Goal: Task Accomplishment & Management: Complete application form

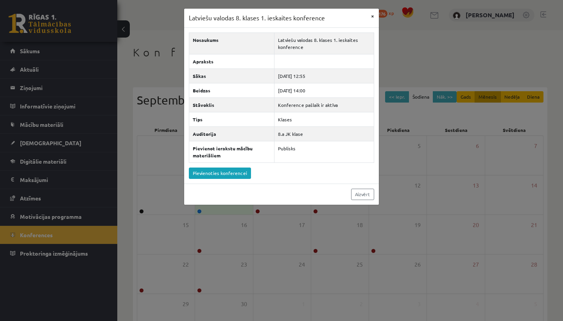
click at [376, 16] on button "×" at bounding box center [373, 16] width 13 height 15
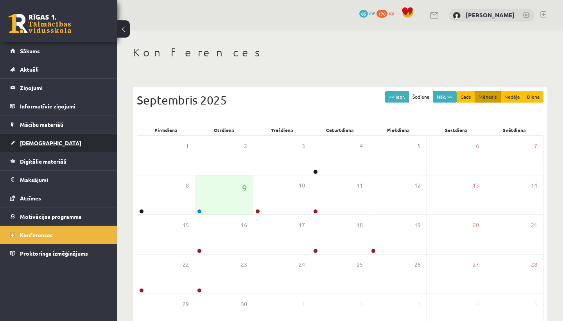
click at [53, 145] on link "[DEMOGRAPHIC_DATA]" at bounding box center [58, 143] width 97 height 18
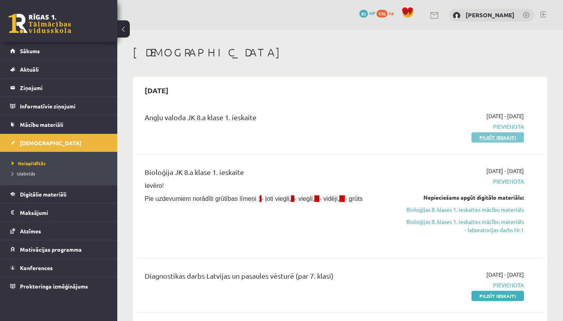
click at [514, 137] on link "Pildīt ieskaiti" at bounding box center [498, 137] width 52 height 10
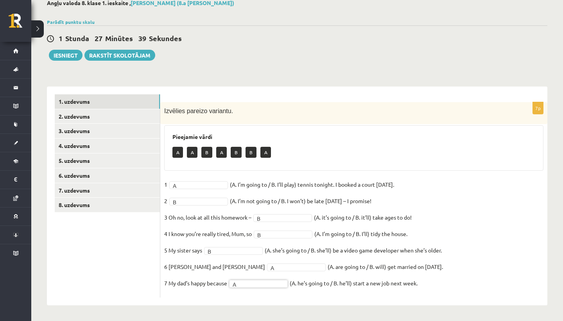
scroll to position [45, 0]
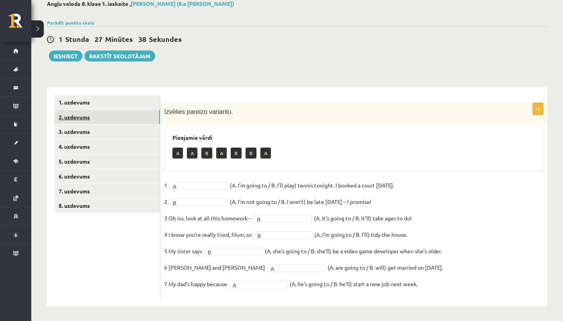
click at [126, 120] on link "2. uzdevums" at bounding box center [107, 117] width 105 height 14
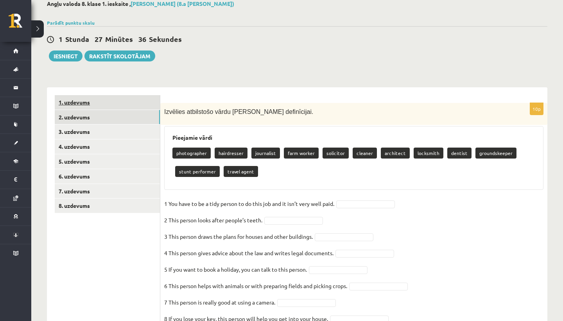
click at [123, 101] on link "1. uzdevums" at bounding box center [107, 102] width 105 height 14
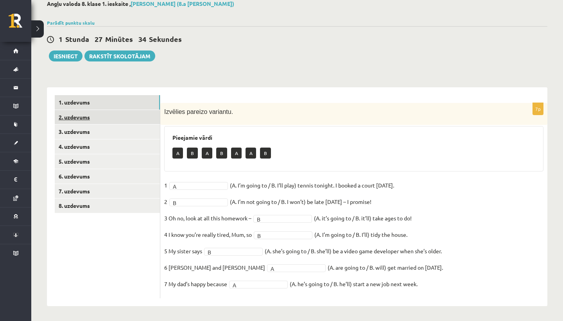
click at [114, 120] on link "2. uzdevums" at bounding box center [107, 117] width 105 height 14
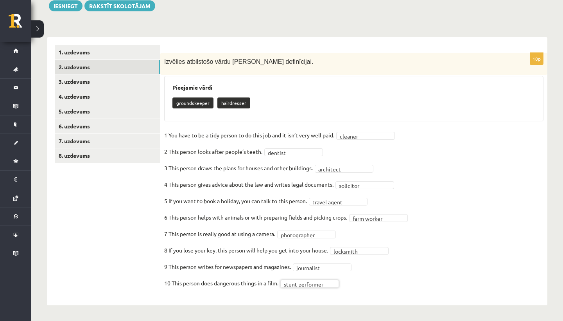
scroll to position [95, 0]
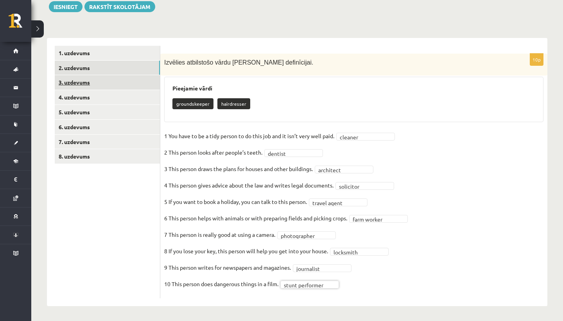
click at [128, 83] on link "3. uzdevums" at bounding box center [107, 82] width 105 height 14
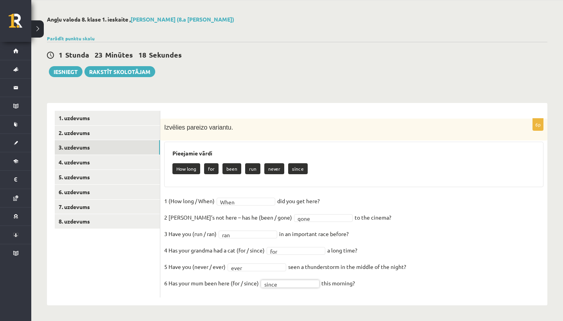
scroll to position [29, 0]
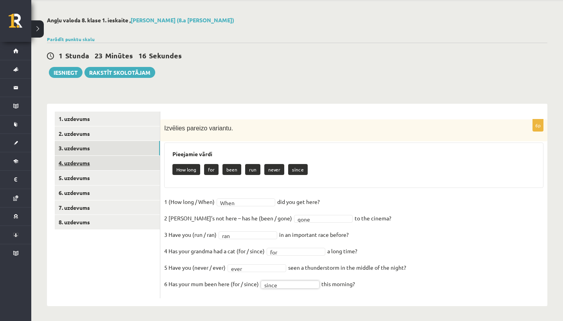
click at [101, 161] on link "4. uzdevums" at bounding box center [107, 163] width 105 height 14
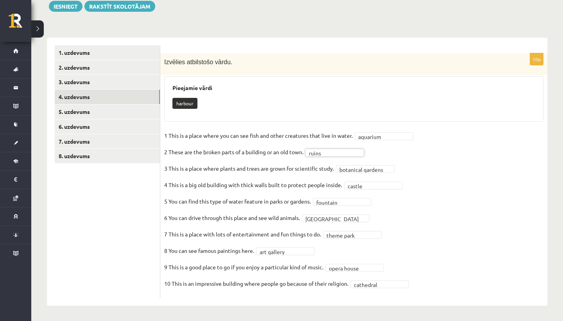
scroll to position [95, 0]
click at [116, 111] on link "5. uzdevums" at bounding box center [107, 112] width 105 height 14
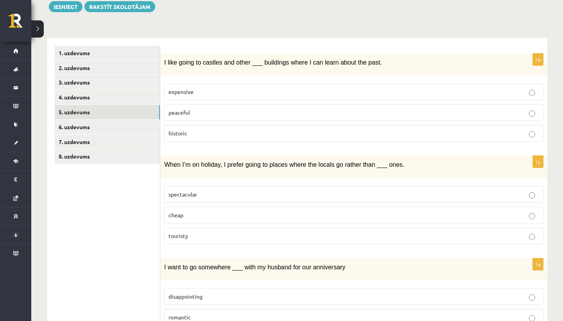
click at [230, 132] on p "historic" at bounding box center [354, 133] width 371 height 8
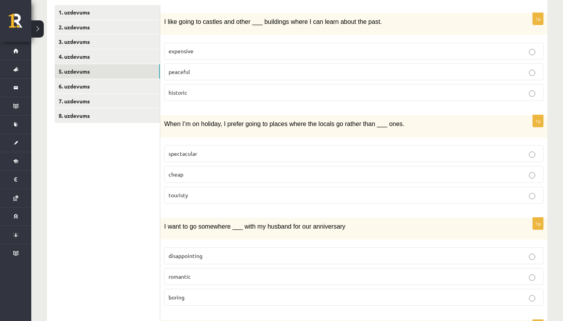
scroll to position [138, 0]
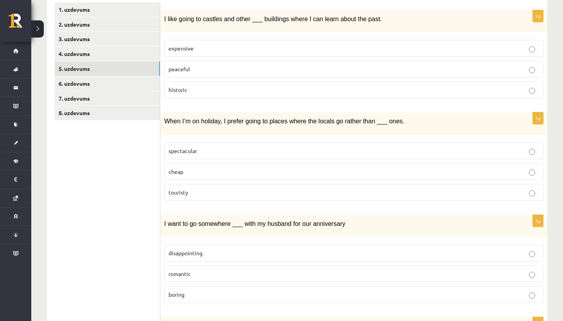
click at [197, 190] on p "touristy" at bounding box center [354, 192] width 371 height 8
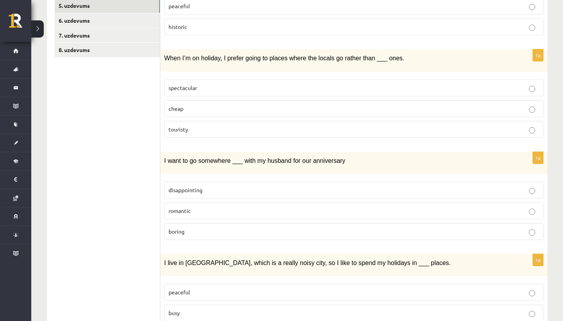
scroll to position [223, 0]
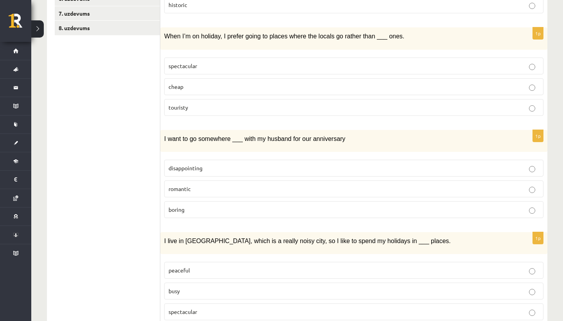
click at [198, 185] on p "romantic" at bounding box center [354, 189] width 371 height 8
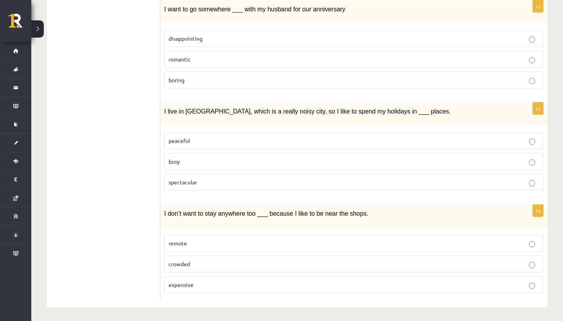
scroll to position [352, 0]
click at [198, 138] on p "peaceful" at bounding box center [354, 141] width 371 height 8
click at [192, 266] on p "crowded" at bounding box center [354, 265] width 371 height 8
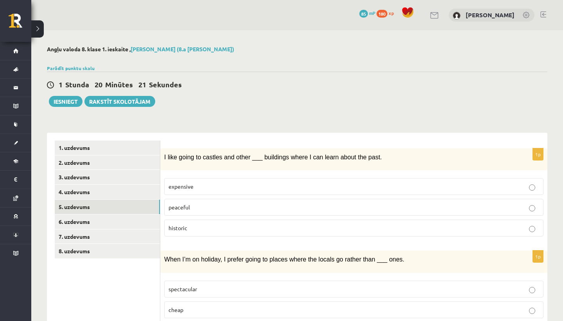
scroll to position [0, 0]
click at [134, 219] on link "6. uzdevums" at bounding box center [107, 221] width 105 height 14
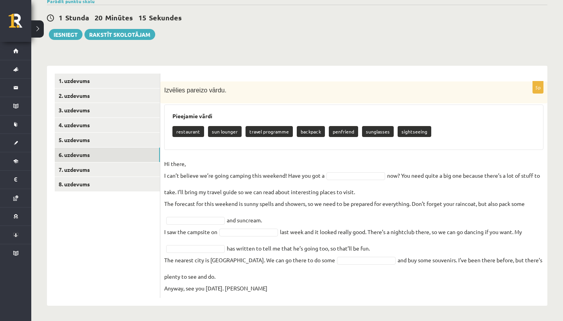
scroll to position [66, 0]
click at [300, 132] on p "backpack" at bounding box center [311, 131] width 28 height 11
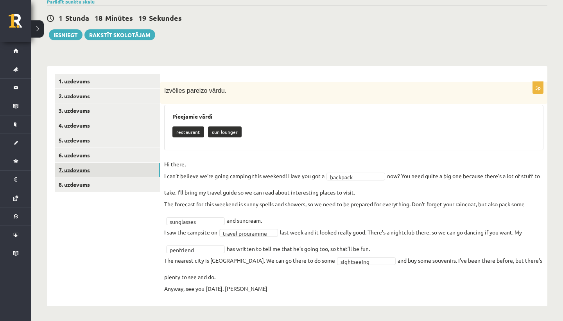
click at [120, 165] on link "7. uzdevums" at bounding box center [107, 170] width 105 height 14
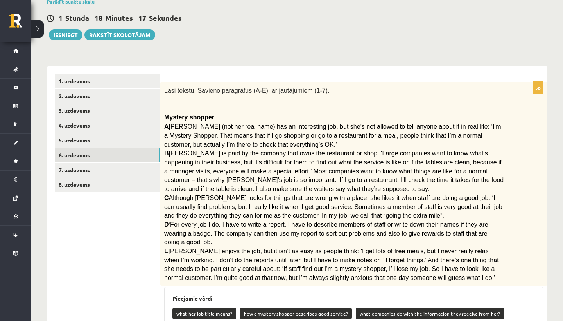
click at [114, 153] on link "6. uzdevums" at bounding box center [107, 155] width 105 height 14
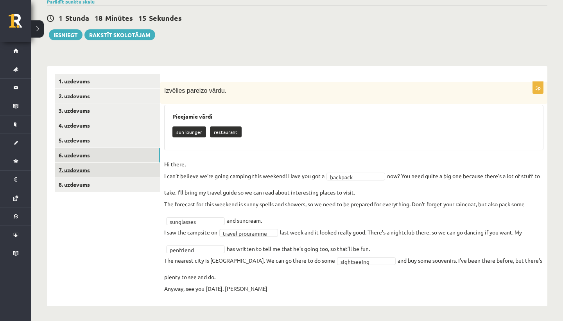
click at [107, 169] on link "7. uzdevums" at bounding box center [107, 170] width 105 height 14
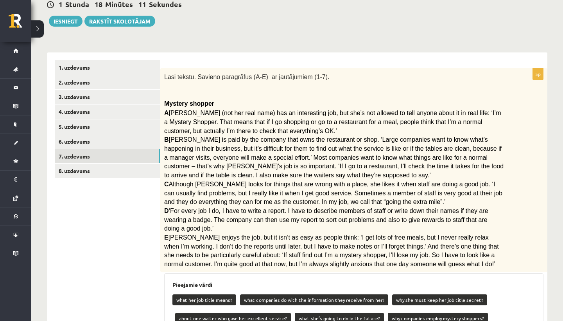
scroll to position [81, 0]
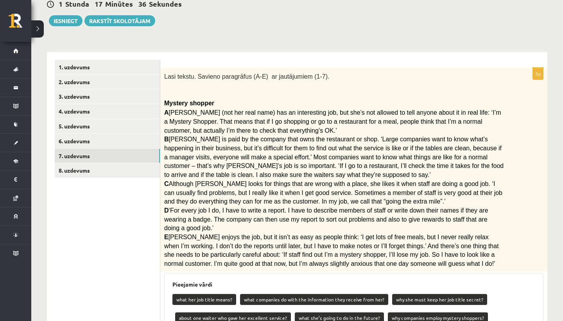
click at [417, 29] on div "Angļu valoda 8. klase 1. ieskaite , Adriana Villa (8.a JK klase) Parādīt punktu…" at bounding box center [297, 211] width 532 height 522
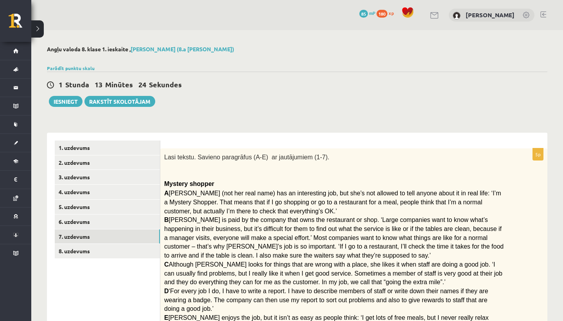
scroll to position [0, 0]
click at [121, 252] on link "8. uzdevums" at bounding box center [107, 251] width 105 height 14
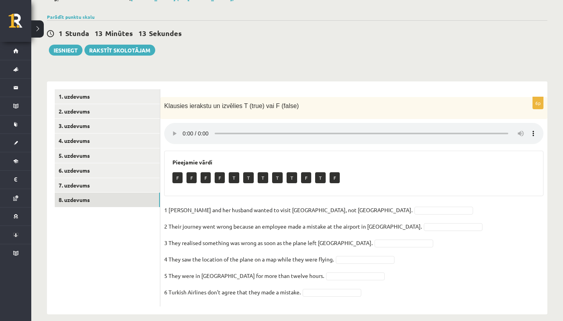
scroll to position [51, 0]
click at [171, 128] on audio at bounding box center [353, 133] width 379 height 21
click at [183, 129] on audio at bounding box center [353, 133] width 379 height 21
click at [173, 128] on audio at bounding box center [353, 133] width 379 height 21
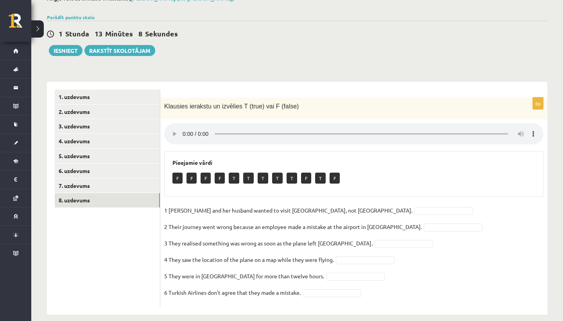
click at [173, 128] on audio at bounding box center [353, 133] width 379 height 21
drag, startPoint x: 173, startPoint y: 128, endPoint x: 385, endPoint y: 155, distance: 213.3
click at [385, 155] on div "6p Klausies ierakstu un izvēlies T (true) vai F (false) Pieejamie vārdi F F F F…" at bounding box center [353, 201] width 387 height 209
click at [506, 128] on audio at bounding box center [353, 133] width 379 height 21
click at [505, 126] on audio at bounding box center [353, 133] width 379 height 21
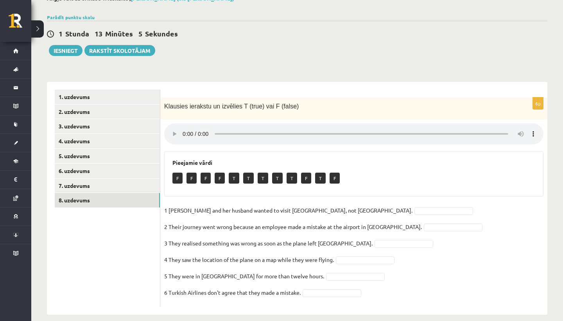
click at [517, 131] on audio at bounding box center [353, 133] width 379 height 21
click at [523, 130] on audio at bounding box center [353, 133] width 379 height 21
click at [531, 124] on audio at bounding box center [353, 133] width 379 height 21
click at [531, 125] on audio at bounding box center [353, 133] width 379 height 21
click at [539, 133] on audio at bounding box center [353, 133] width 379 height 21
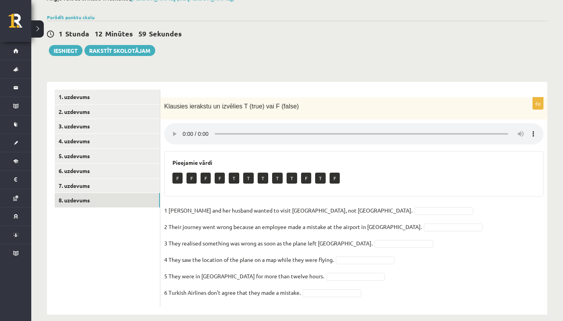
click at [170, 126] on audio at bounding box center [353, 133] width 379 height 21
click at [171, 129] on audio at bounding box center [353, 133] width 379 height 21
click at [183, 132] on audio at bounding box center [353, 133] width 379 height 21
click at [172, 128] on audio at bounding box center [353, 133] width 379 height 21
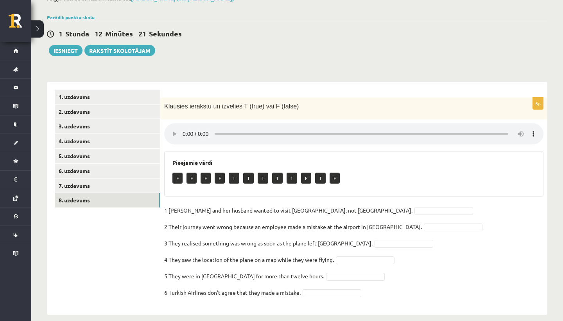
click at [512, 126] on audio at bounding box center [353, 133] width 379 height 21
click at [512, 128] on audio at bounding box center [353, 133] width 379 height 21
click at [172, 131] on audio at bounding box center [353, 133] width 379 height 21
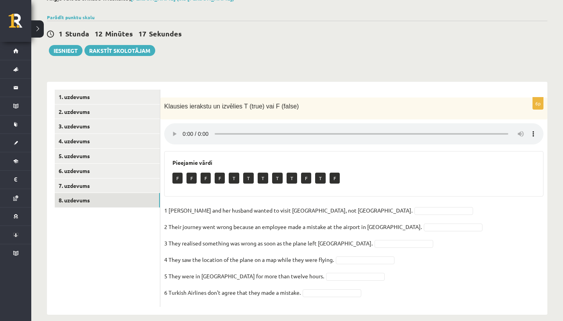
click at [172, 131] on audio at bounding box center [353, 133] width 379 height 21
click at [189, 128] on audio at bounding box center [353, 133] width 379 height 21
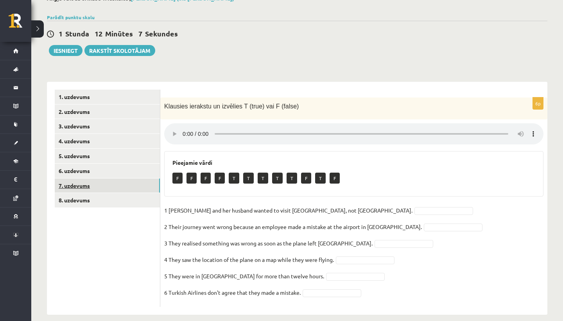
click at [109, 188] on link "7. uzdevums" at bounding box center [107, 185] width 105 height 14
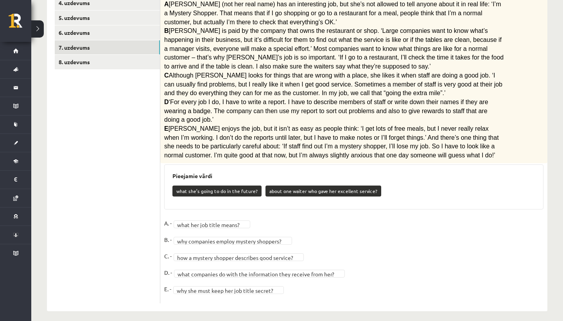
scroll to position [189, 0]
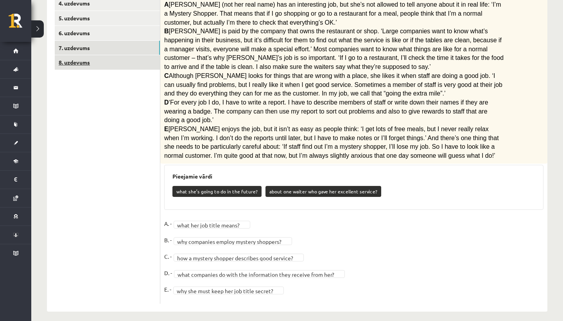
click at [143, 63] on link "8. uzdevums" at bounding box center [107, 62] width 105 height 14
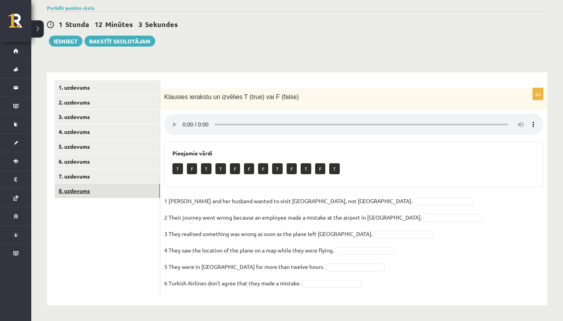
scroll to position [51, 0]
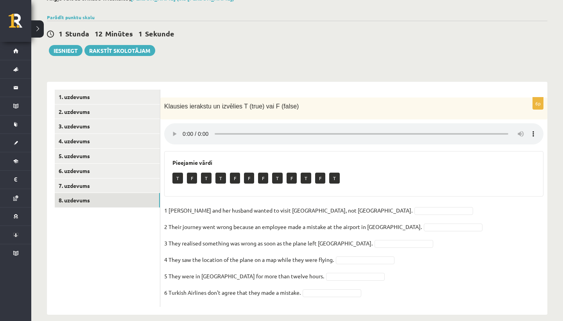
click at [170, 129] on audio at bounding box center [353, 133] width 379 height 21
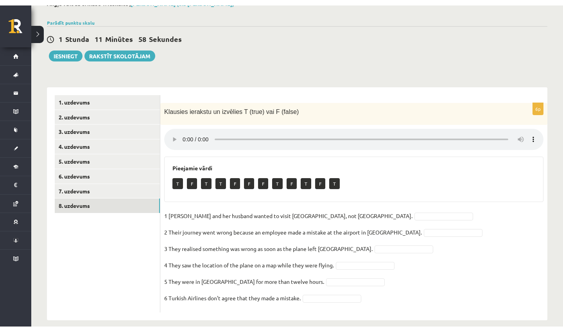
scroll to position [40, 0]
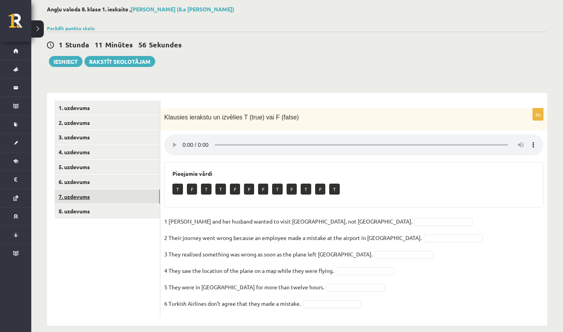
click at [123, 196] on link "7. uzdevums" at bounding box center [107, 196] width 105 height 14
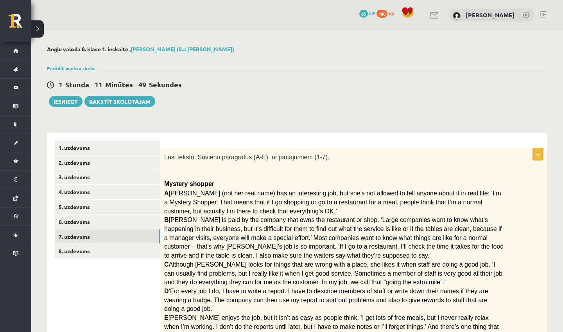
scroll to position [0, 0]
click at [122, 253] on link "8. uzdevums" at bounding box center [107, 251] width 105 height 14
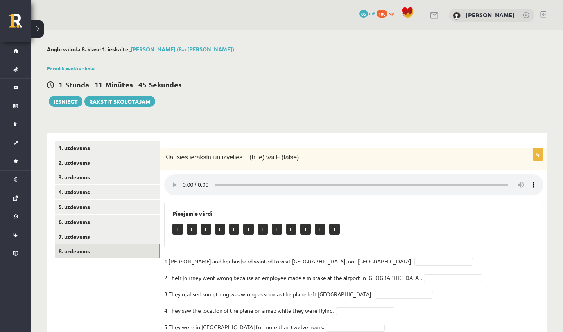
click at [172, 179] on audio at bounding box center [353, 184] width 379 height 21
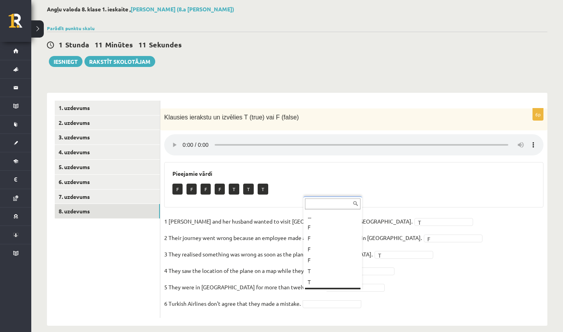
scroll to position [9, 0]
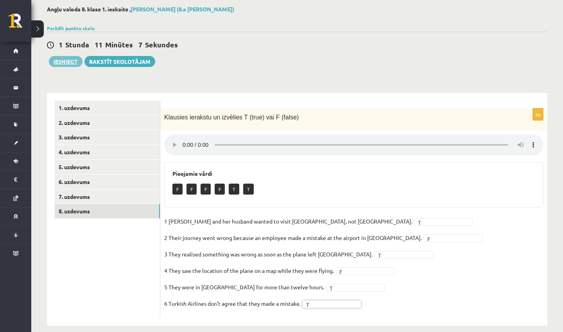
click at [61, 58] on button "Iesniegt" at bounding box center [66, 61] width 34 height 11
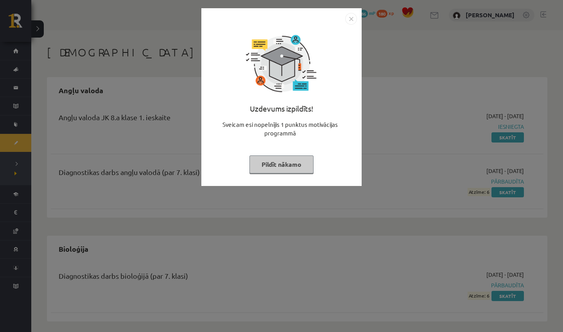
click at [350, 20] on img "Close" at bounding box center [351, 19] width 12 height 12
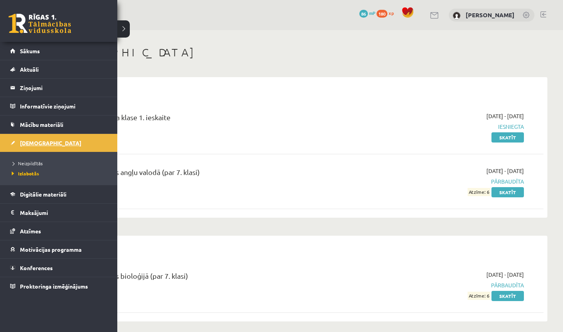
click at [39, 146] on link "[DEMOGRAPHIC_DATA]" at bounding box center [58, 143] width 97 height 18
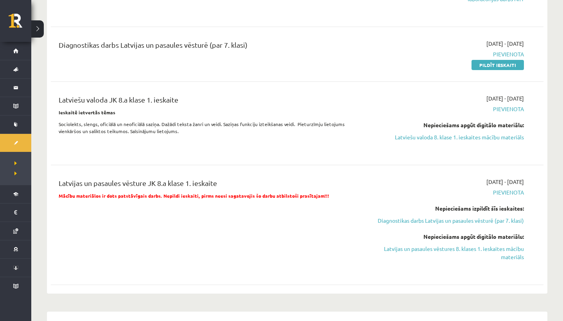
scroll to position [230, 0]
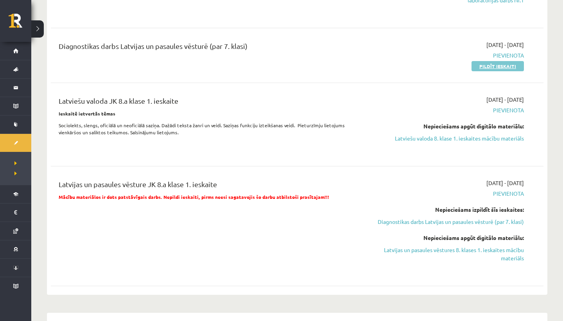
click at [510, 67] on link "Pildīt ieskaiti" at bounding box center [498, 66] width 52 height 10
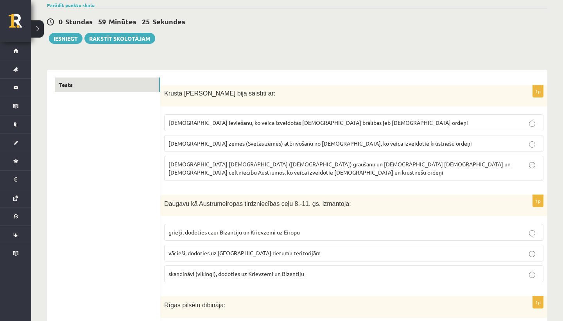
scroll to position [64, 0]
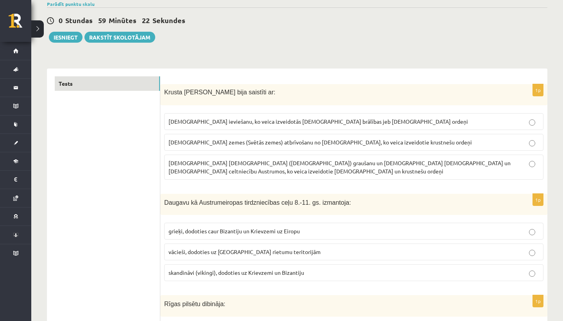
click at [360, 115] on label "[DEMOGRAPHIC_DATA] ieviešanu, ko veica izveidotās [DEMOGRAPHIC_DATA] brālības j…" at bounding box center [353, 121] width 379 height 17
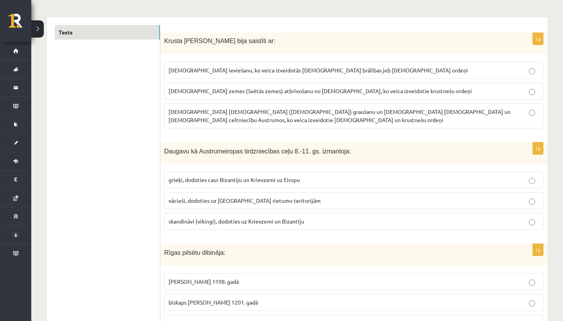
scroll to position [154, 0]
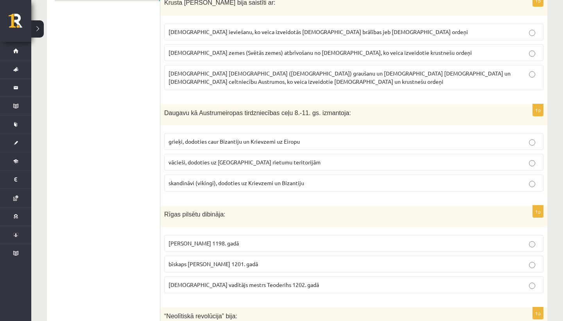
click at [327, 179] on p "skandināvi (vikingi), dodoties uz Krievzemi un Bizantiju" at bounding box center [354, 183] width 371 height 8
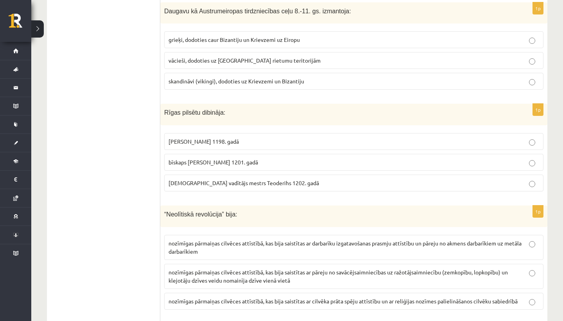
scroll to position [270, 0]
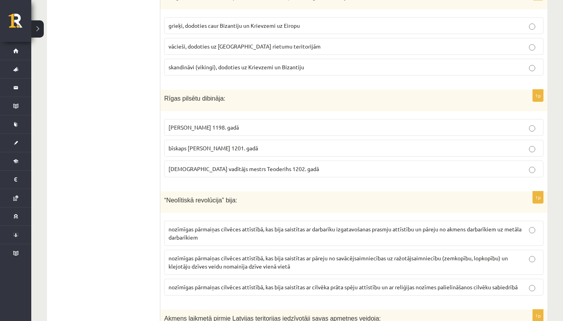
click at [313, 144] on p "bīskaps Alberts 1201. gadā" at bounding box center [354, 148] width 371 height 8
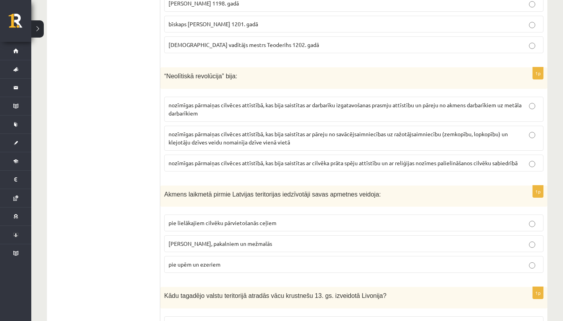
scroll to position [395, 0]
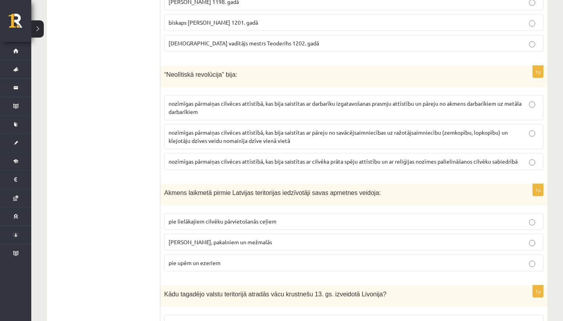
click at [310, 132] on p "nozīmīgas pārmaiņas cilvēces attīstībā, kas bija saistītas ar pāreju no savācēj…" at bounding box center [354, 136] width 371 height 16
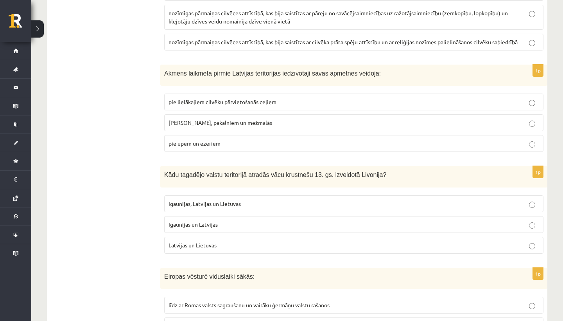
scroll to position [514, 0]
click at [298, 119] on p "pie kalniem, pakalniem un mežmalās" at bounding box center [354, 123] width 371 height 8
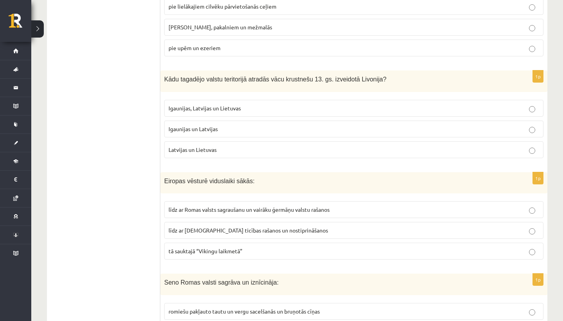
scroll to position [611, 0]
click at [281, 140] on label "Latvijas un Lietuvas" at bounding box center [353, 148] width 379 height 17
click at [298, 103] on p "Igaunijas, Latvijas un Lietuvas" at bounding box center [354, 107] width 371 height 8
click at [285, 140] on label "Latvijas un Lietuvas" at bounding box center [353, 148] width 379 height 17
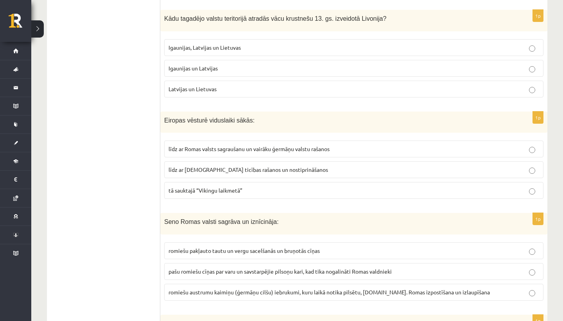
scroll to position [671, 0]
click at [269, 145] on span "līdz ar Romas valsts sagraušanu un vairāku ģermāņu valstu rašanos" at bounding box center [249, 148] width 161 height 7
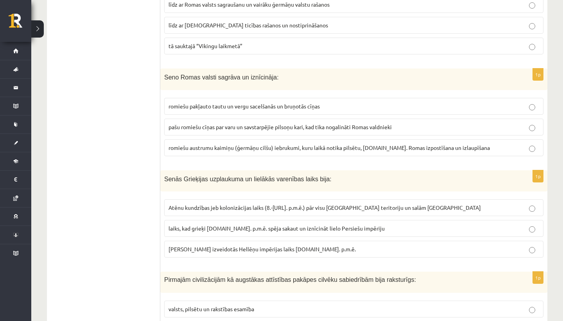
scroll to position [815, 0]
click at [268, 143] on p "romiešu austrumu kaimiņu (ģermāņu cilšu) iebrukumi, kuru laikā notika pilsētu, …" at bounding box center [354, 147] width 371 height 8
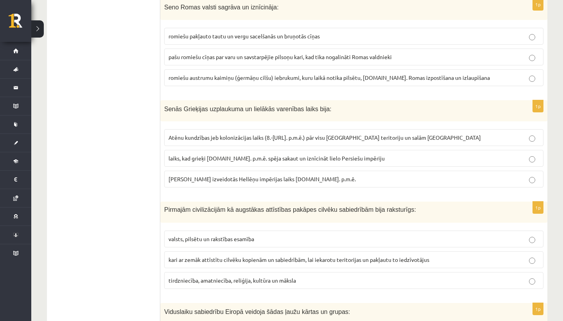
scroll to position [899, 0]
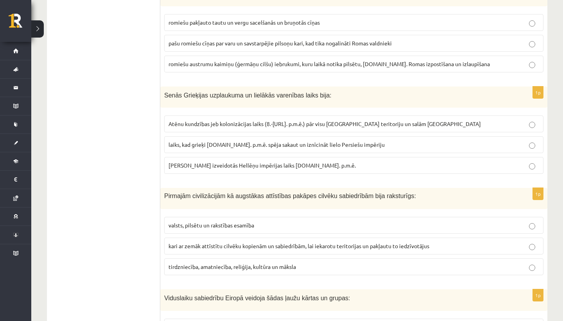
click at [271, 140] on p "laiks, kad grieķi 5.gs. p.m.ē. spēja sakaut un iznīcināt lielo Persiešu impēriju" at bounding box center [354, 144] width 371 height 8
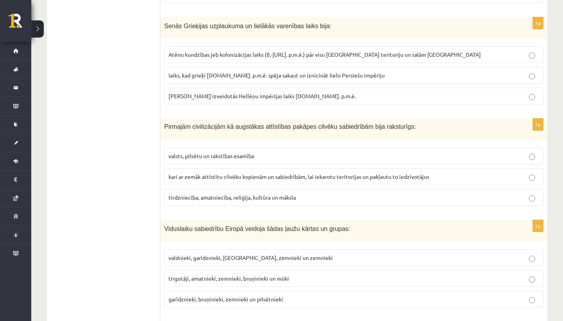
scroll to position [971, 0]
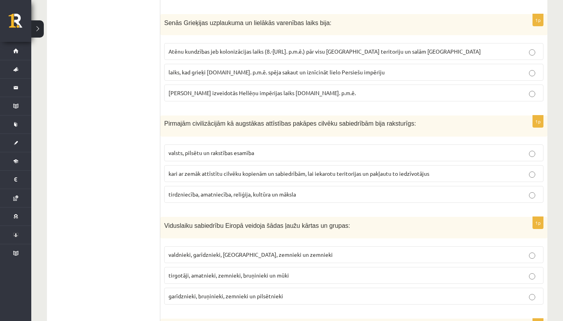
click at [228, 149] on span "valsts, pilsētu un rakstības esamība" at bounding box center [212, 152] width 86 height 7
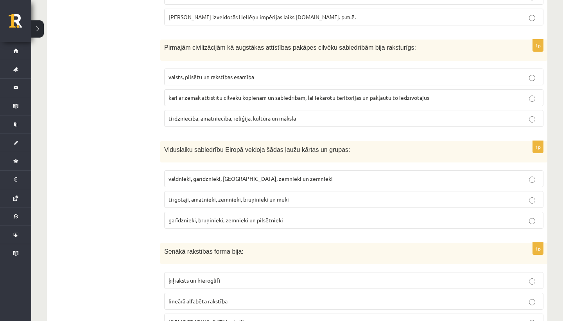
scroll to position [1054, 0]
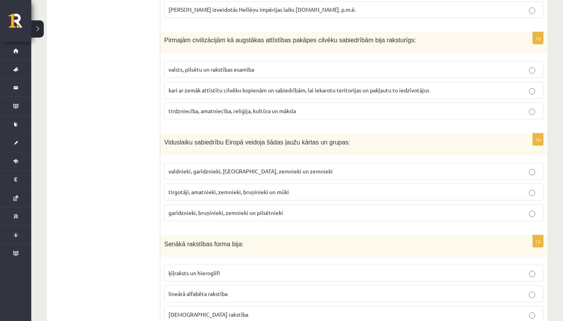
click at [241, 107] on p "tirdzniecība, amatniecība, reliģija, kultūra un māksla" at bounding box center [354, 111] width 371 height 8
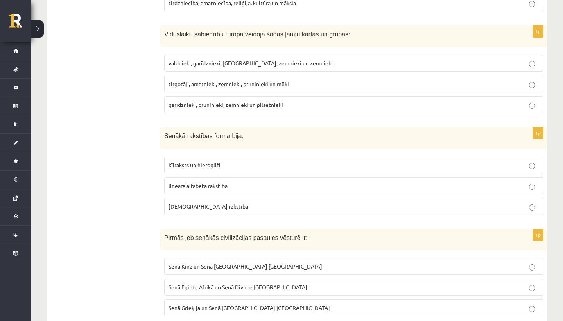
scroll to position [1162, 0]
click at [241, 101] on span "garīdznieki, bruņinieki, zemnieki un pilsētnieki" at bounding box center [226, 104] width 115 height 7
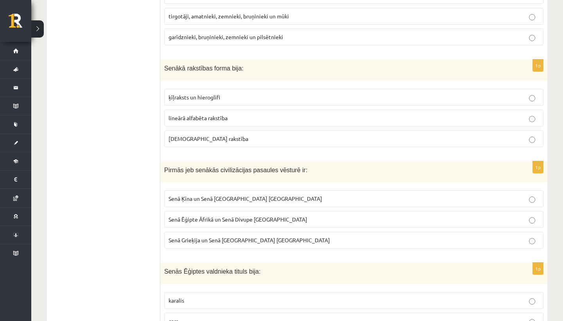
scroll to position [1233, 0]
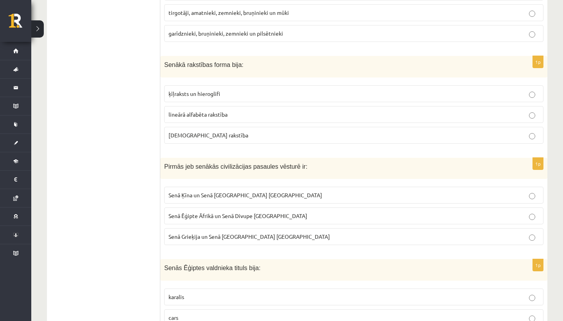
click at [241, 90] on p "ķīļraksts un hieroglifi" at bounding box center [354, 94] width 371 height 8
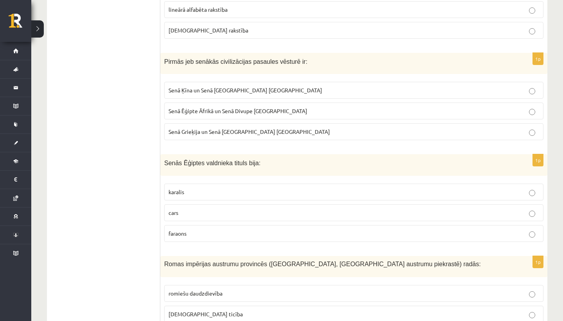
scroll to position [1338, 0]
click at [236, 107] on span "Senā Ēģipte Āfrikā un Senā Divupe Āzijā" at bounding box center [238, 110] width 139 height 7
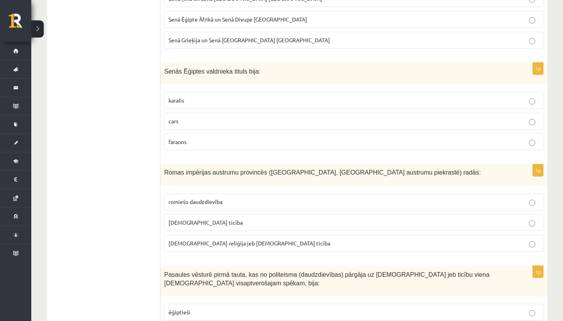
scroll to position [1433, 0]
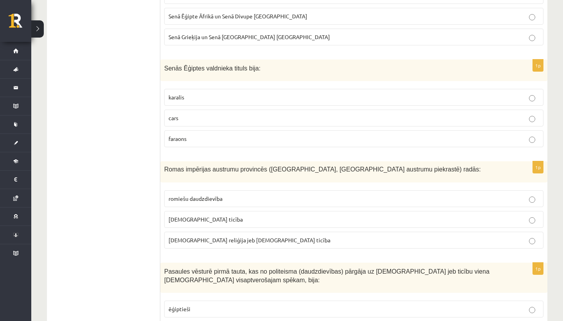
click at [222, 135] on p "faraons" at bounding box center [354, 139] width 371 height 8
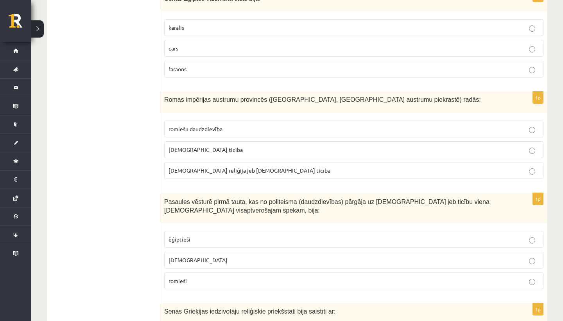
scroll to position [1506, 0]
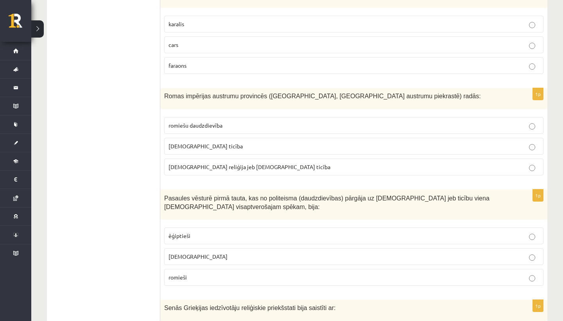
click at [225, 143] on fieldset "romiešu daudzdievība kristīgā ticība islama reliģija jeb musulmaņu ticība" at bounding box center [353, 145] width 379 height 65
click at [226, 142] on p "kristīgā ticība" at bounding box center [354, 146] width 371 height 8
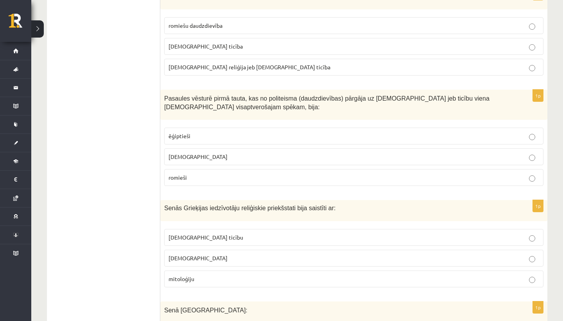
scroll to position [1607, 0]
click at [219, 151] on p "ebreji" at bounding box center [354, 155] width 371 height 8
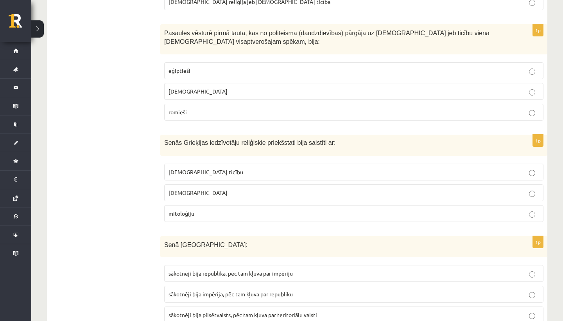
click at [225, 108] on p "romieši" at bounding box center [354, 112] width 371 height 8
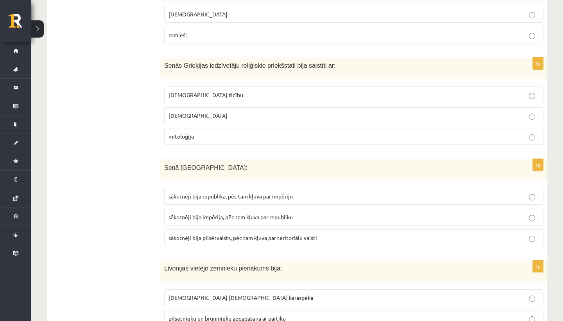
scroll to position [1747, 0]
click at [231, 92] on p "kristīgo ticību" at bounding box center [354, 96] width 371 height 8
click at [210, 112] on p "pagānismu" at bounding box center [354, 116] width 371 height 8
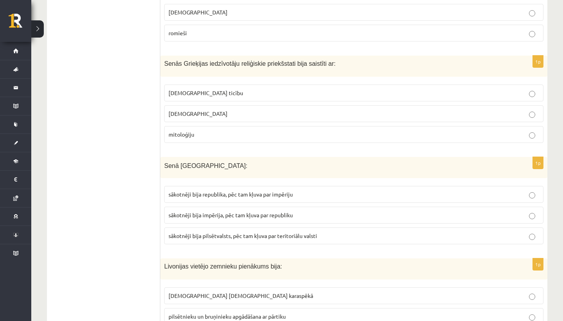
scroll to position [1768, 0]
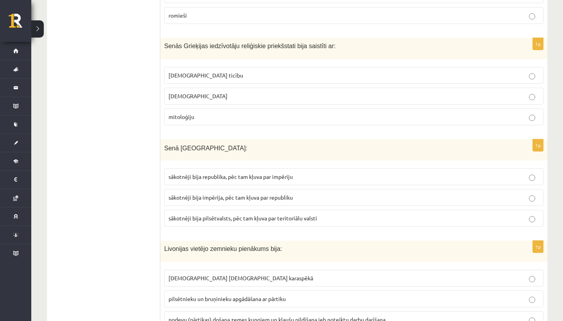
click at [210, 113] on p "mitoloģiju" at bounding box center [354, 117] width 371 height 8
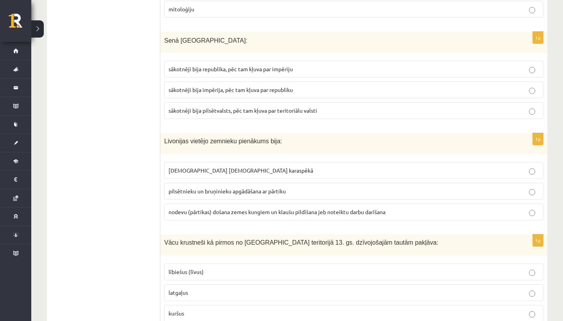
scroll to position [1880, 0]
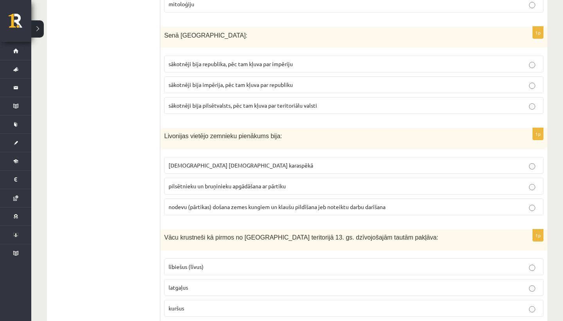
click at [214, 81] on span "sākotnēji bija impērija, pēc tam kļuva par republiku" at bounding box center [231, 84] width 124 height 7
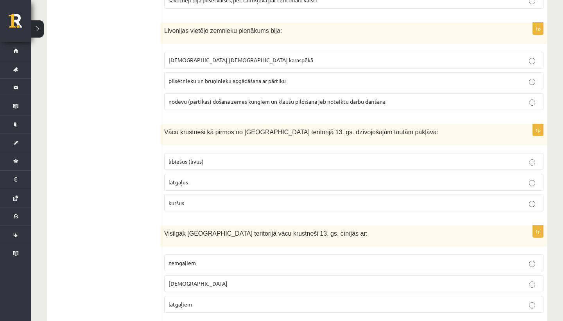
scroll to position [1986, 0]
click at [234, 77] on span "pilsētnieku un bruņinieku apgādāšana ar pārtiku" at bounding box center [227, 80] width 117 height 7
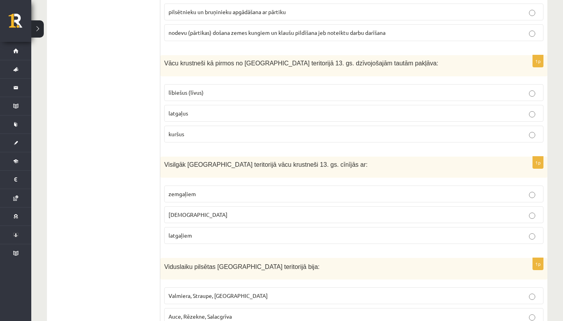
scroll to position [2058, 0]
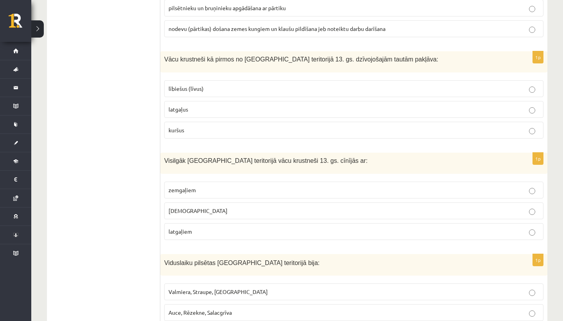
click at [225, 84] on p "lībiešus (līvus)" at bounding box center [354, 88] width 371 height 8
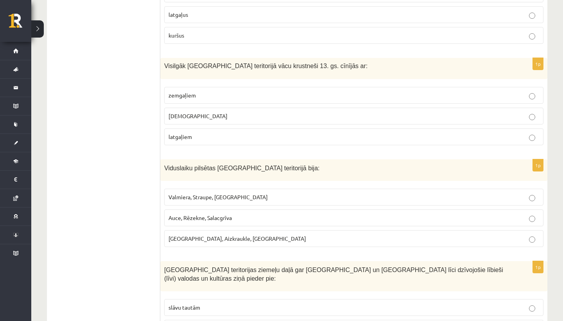
scroll to position [2161, 0]
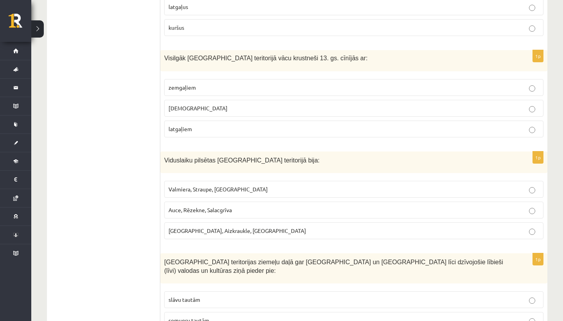
click at [206, 104] on p "kuršiem" at bounding box center [354, 108] width 371 height 8
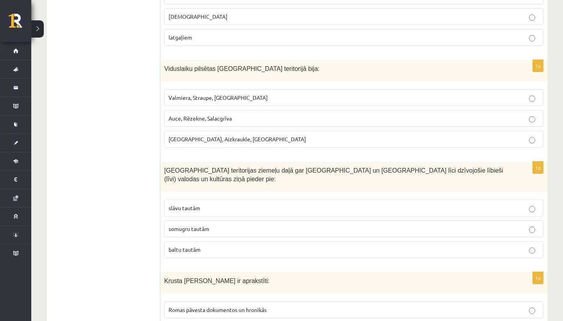
scroll to position [2256, 0]
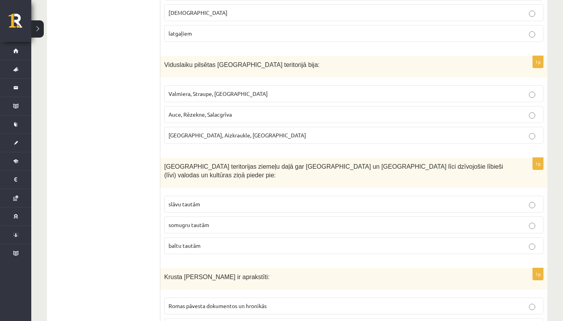
click at [226, 131] on p "Rīga, Aizkraukle, Ludza" at bounding box center [354, 135] width 371 height 8
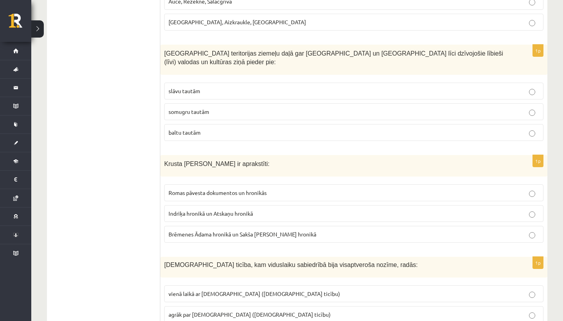
scroll to position [2370, 0]
click at [224, 86] on p "slāvu tautām" at bounding box center [354, 90] width 371 height 8
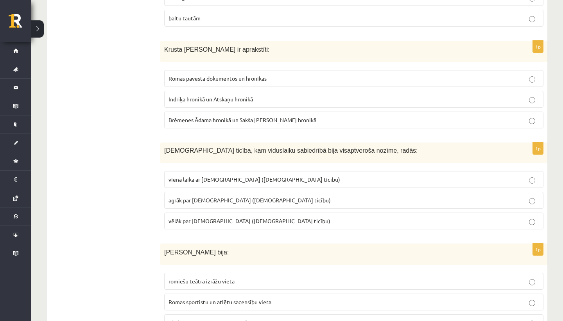
scroll to position [2485, 0]
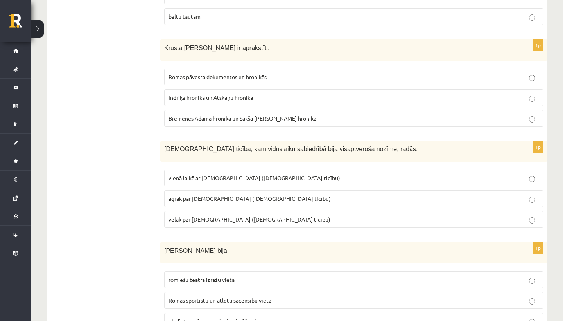
click at [228, 73] on span "Romas pāvesta dokumentos un hronikās" at bounding box center [218, 76] width 98 height 7
click at [229, 93] on p "Indriķa hronikā un Atskaņu hronikā" at bounding box center [354, 97] width 371 height 8
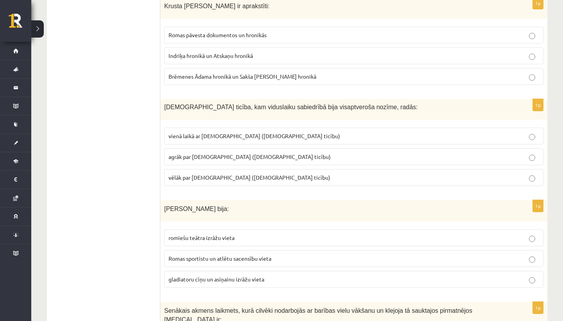
scroll to position [2527, 0]
click at [277, 131] on p "vienā laikā ar islamu (musulmaņu ticību)" at bounding box center [354, 135] width 371 height 8
click at [262, 173] on p "vēlāk par islamu (musulmaņu ticību)" at bounding box center [354, 177] width 371 height 8
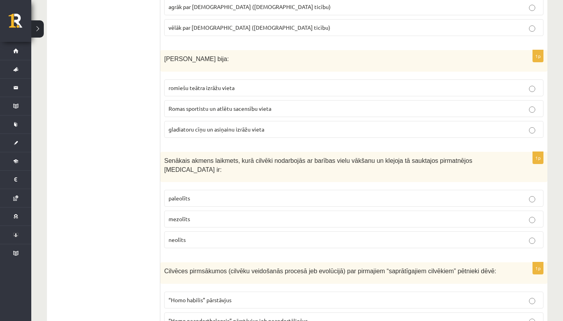
scroll to position [2685, 0]
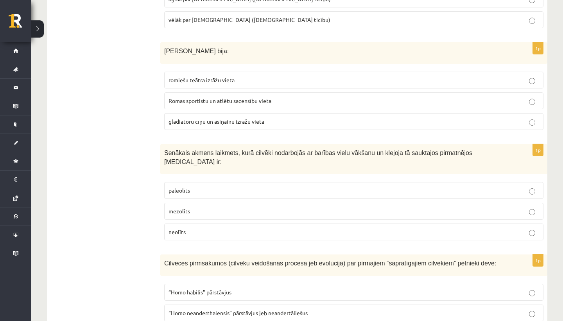
click at [277, 117] on p "gladiatoru cīņu un asiņainu izrāžu vieta" at bounding box center [354, 121] width 371 height 8
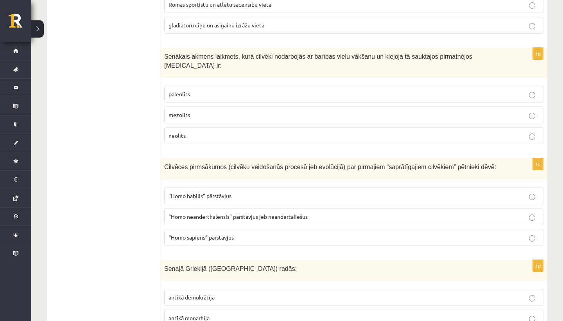
scroll to position [2780, 0]
click at [259, 132] on p "neolīts" at bounding box center [354, 136] width 371 height 8
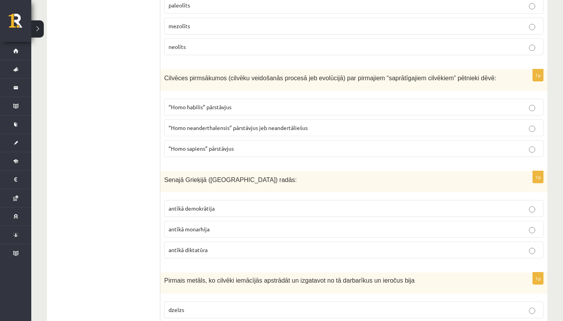
scroll to position [2870, 0]
click at [263, 102] on p "“Homo habilis” pārstāvjus" at bounding box center [354, 106] width 371 height 8
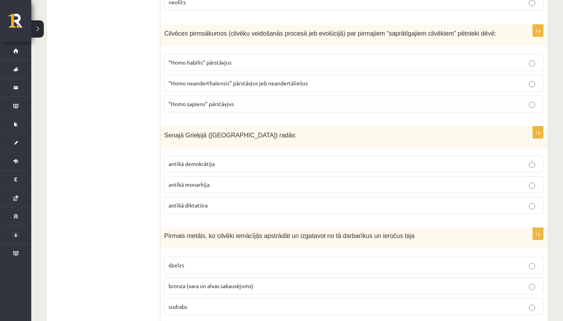
scroll to position [2914, 0]
click at [263, 100] on p "“Homo sapiens” pārstāvjus" at bounding box center [354, 104] width 371 height 8
click at [233, 160] on p "antīkā demokrātija" at bounding box center [354, 164] width 371 height 8
click at [196, 257] on label "dzelzs" at bounding box center [353, 265] width 379 height 17
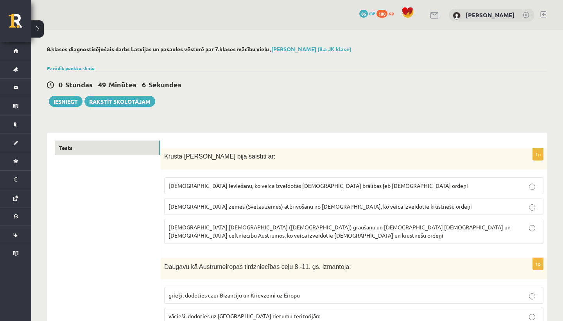
scroll to position [0, 0]
click at [63, 104] on button "Iesniegt" at bounding box center [66, 101] width 34 height 11
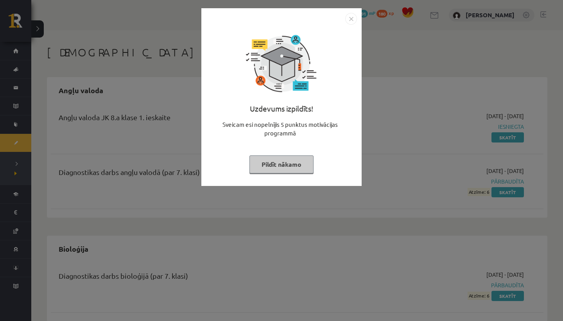
click at [349, 17] on img "Close" at bounding box center [351, 19] width 12 height 12
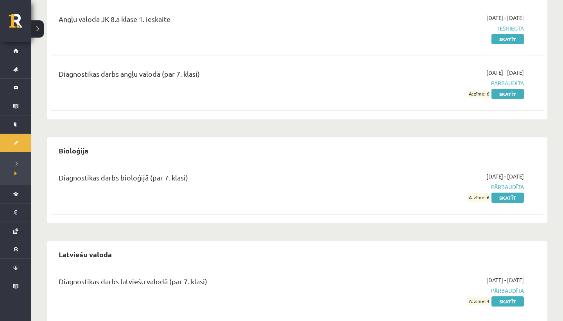
scroll to position [101, 0]
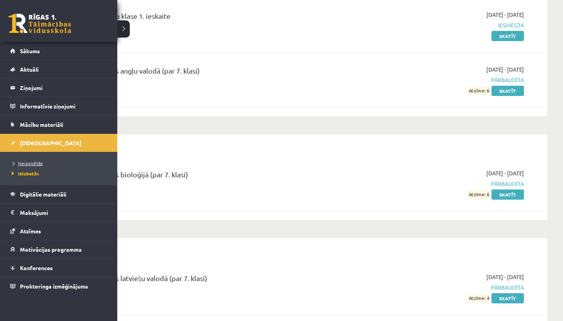
click at [25, 163] on span "Neizpildītās" at bounding box center [26, 163] width 33 height 6
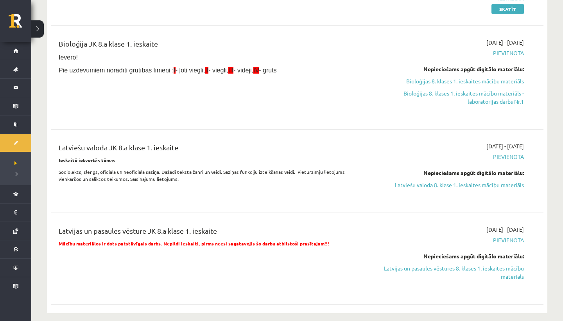
scroll to position [128, 0]
